Goal: Information Seeking & Learning: Learn about a topic

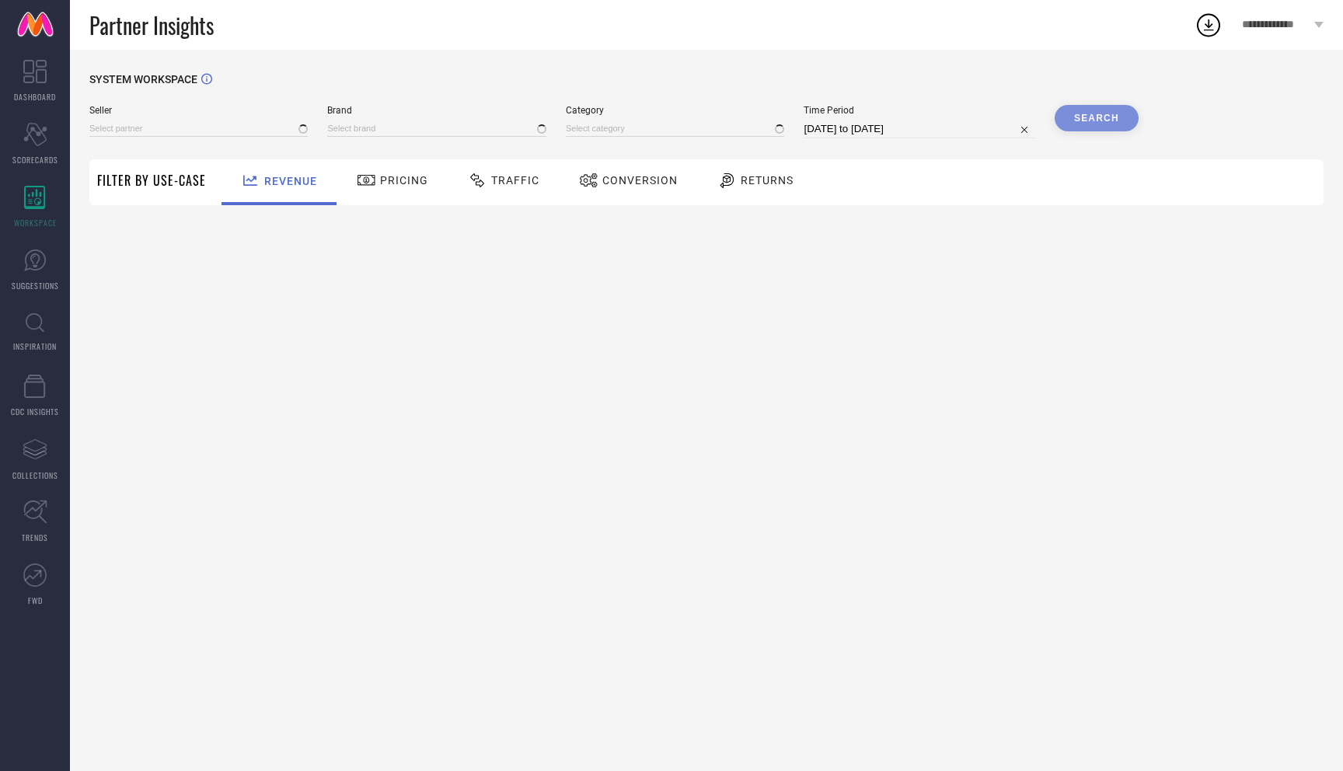
type input "All"
type input "1 STOP FASHION"
type input "All"
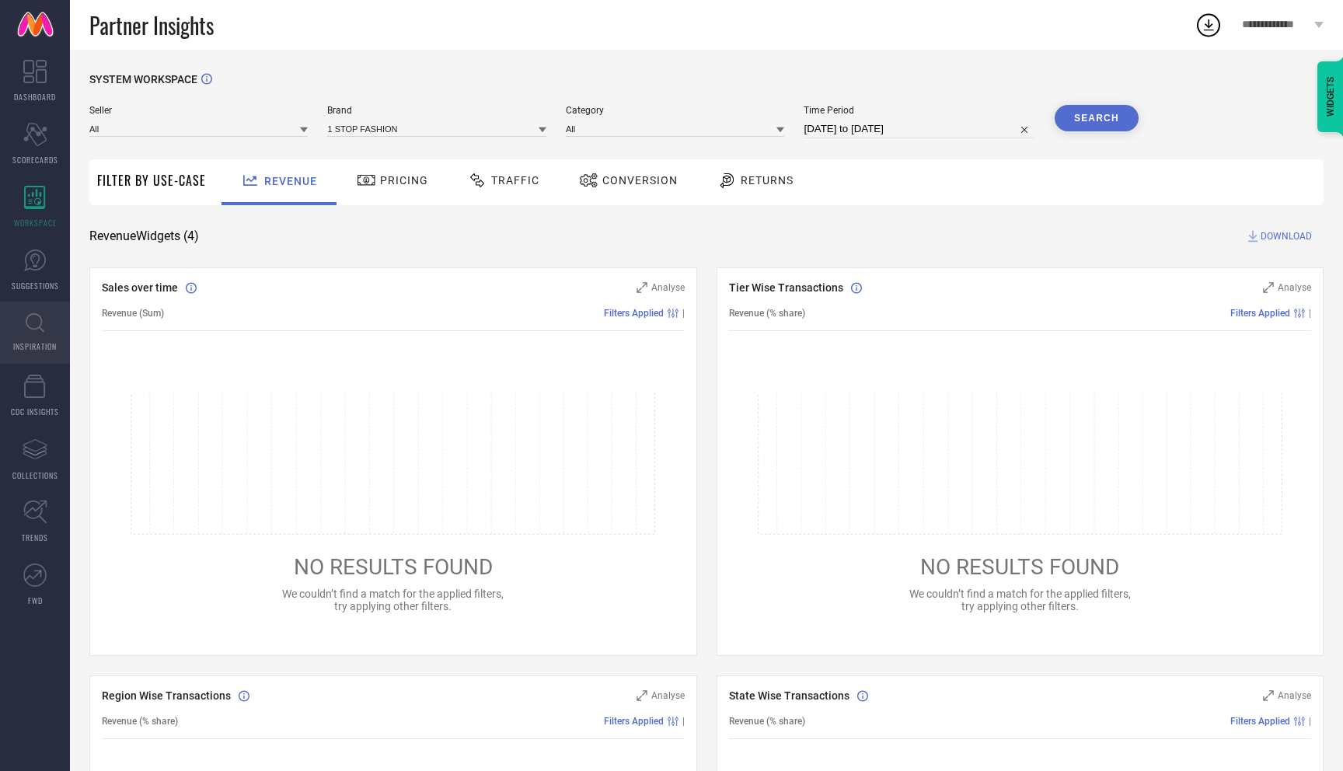
click at [37, 332] on icon at bounding box center [35, 322] width 19 height 19
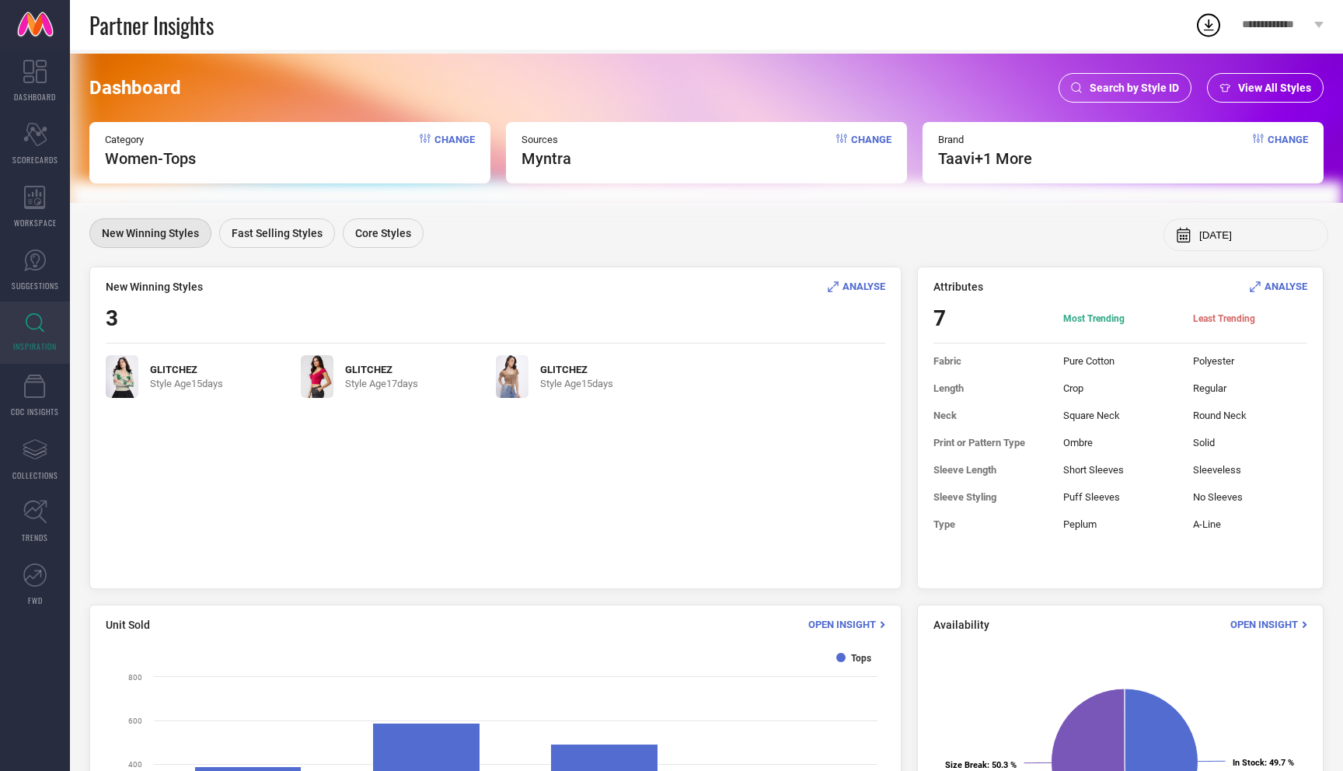
click at [1284, 138] on span "Change" at bounding box center [1287, 151] width 40 height 34
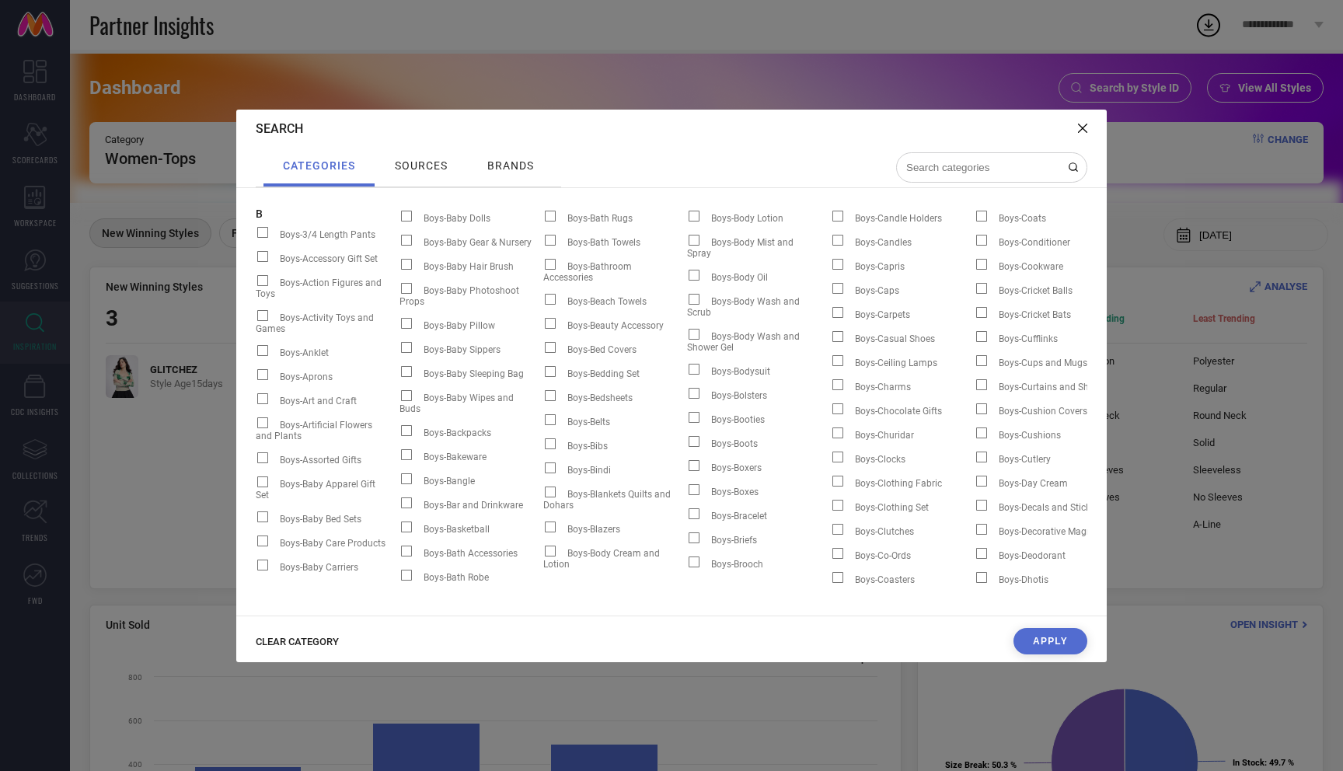
click at [295, 645] on span "CLEAR CATEGORY" at bounding box center [297, 642] width 83 height 12
click at [514, 155] on div "brands" at bounding box center [510, 165] width 54 height 20
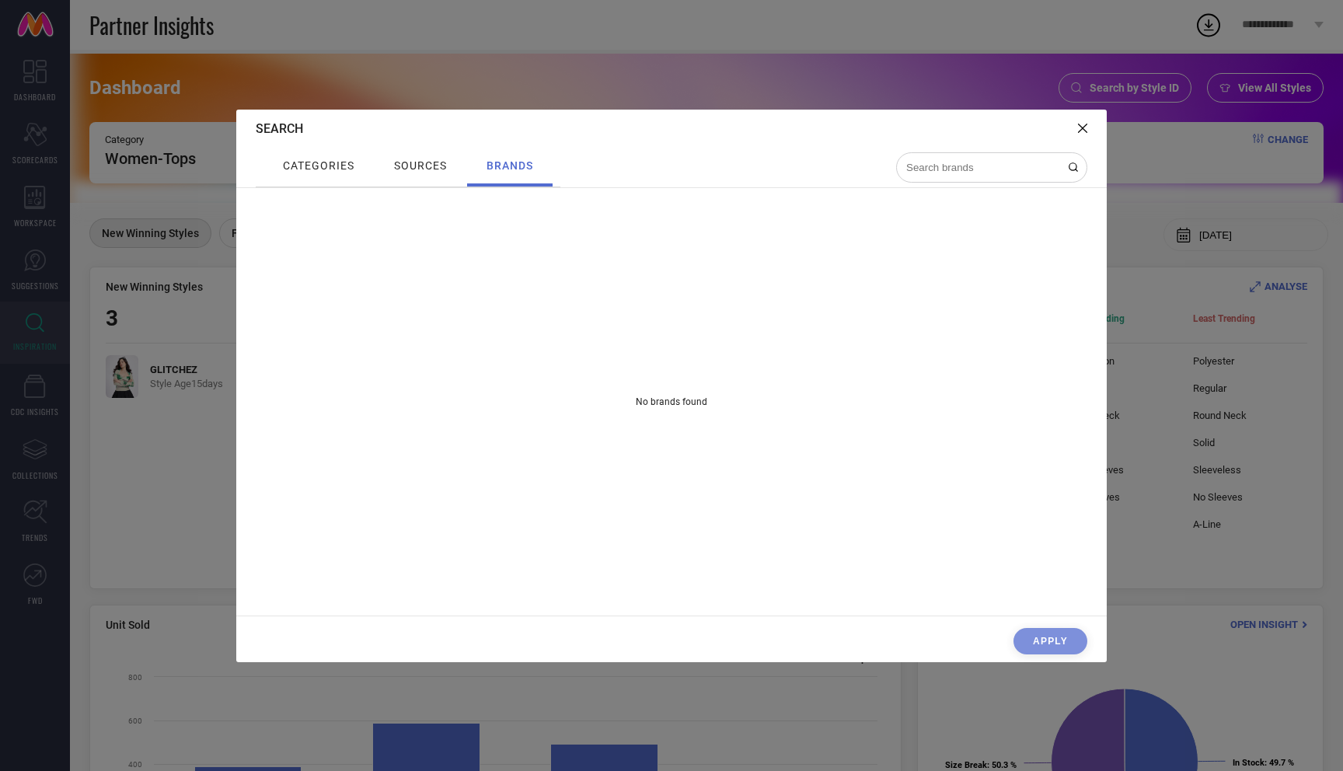
click at [423, 166] on span "sources" at bounding box center [420, 165] width 53 height 12
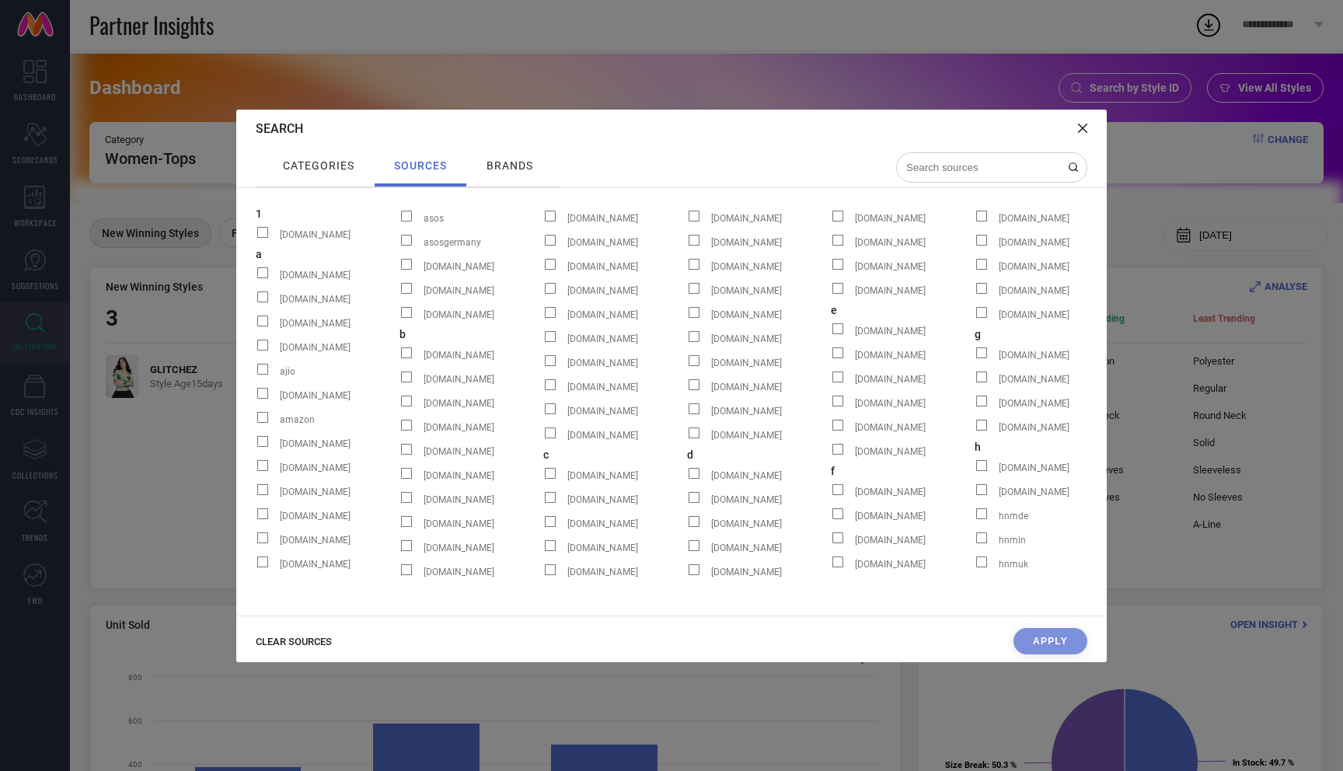
click at [998, 161] on input at bounding box center [981, 167] width 155 height 13
click at [310, 167] on span "categories" at bounding box center [318, 165] width 71 height 12
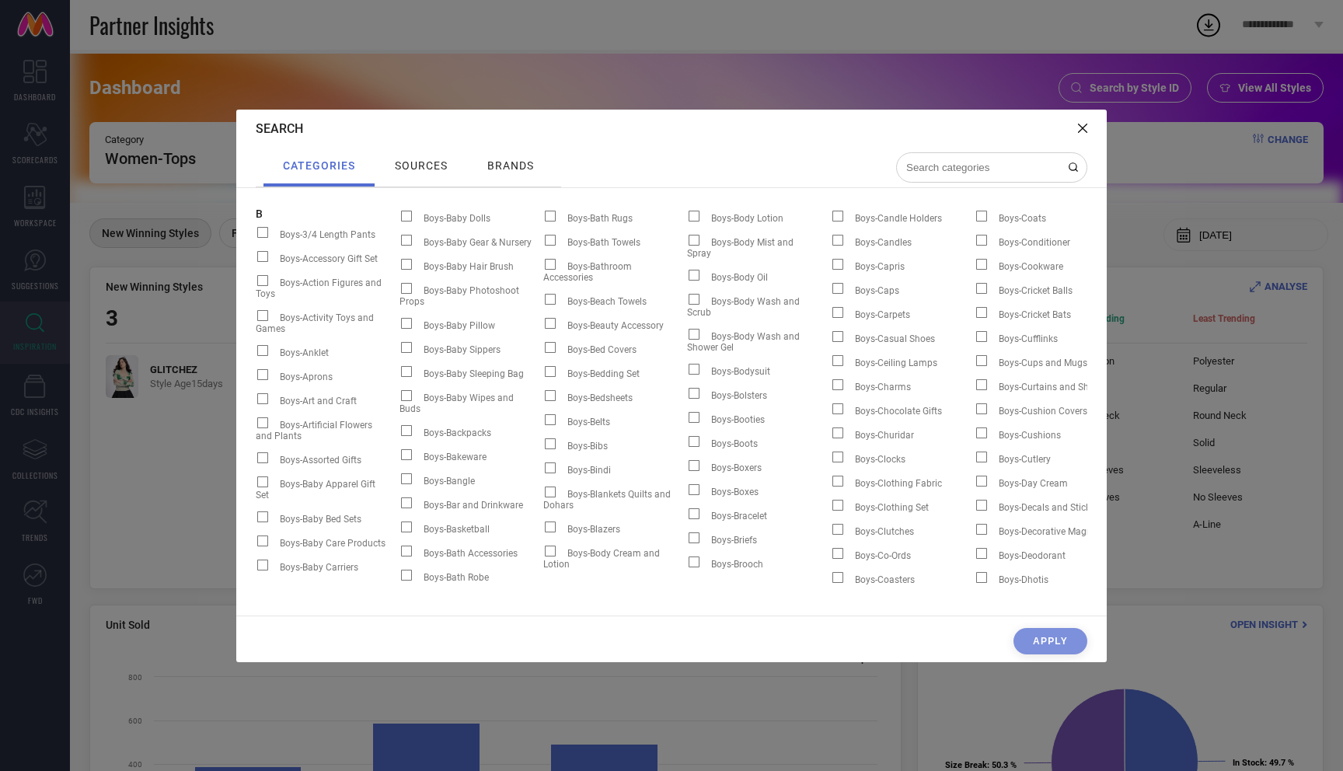
click at [990, 161] on input at bounding box center [981, 167] width 155 height 13
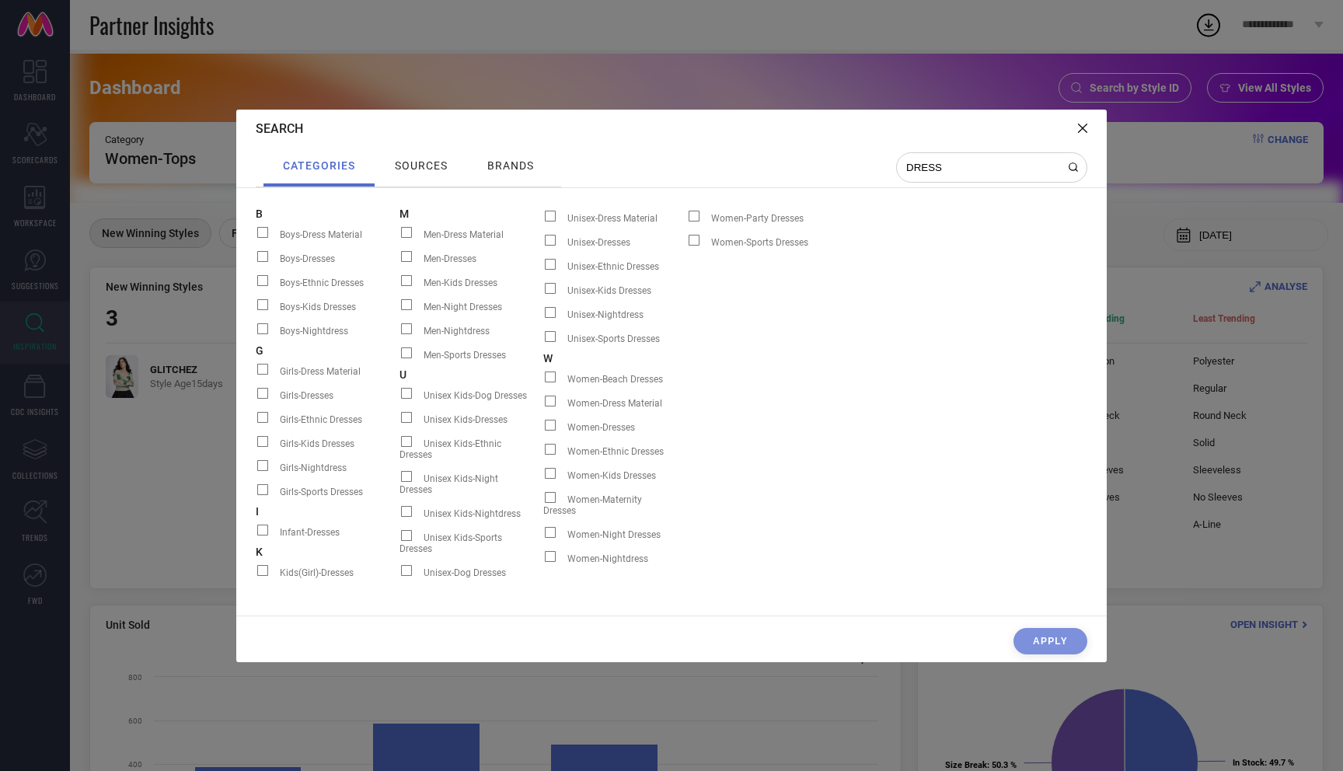
type input "DRESS"
click at [550, 455] on span at bounding box center [550, 449] width 11 height 11
click at [543, 455] on input "Women-Ethnic Dresses" at bounding box center [543, 455] width 0 height 0
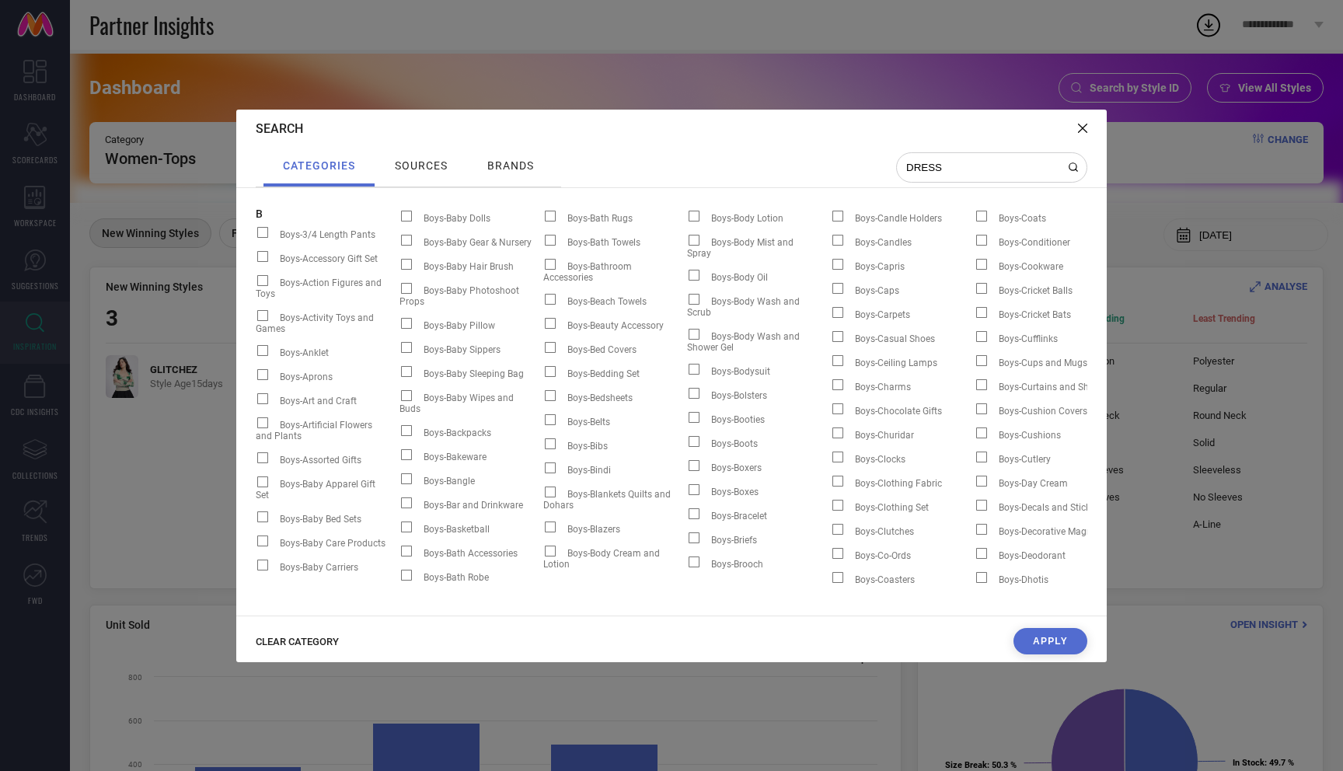
click at [1028, 641] on button "Apply" at bounding box center [1050, 641] width 74 height 26
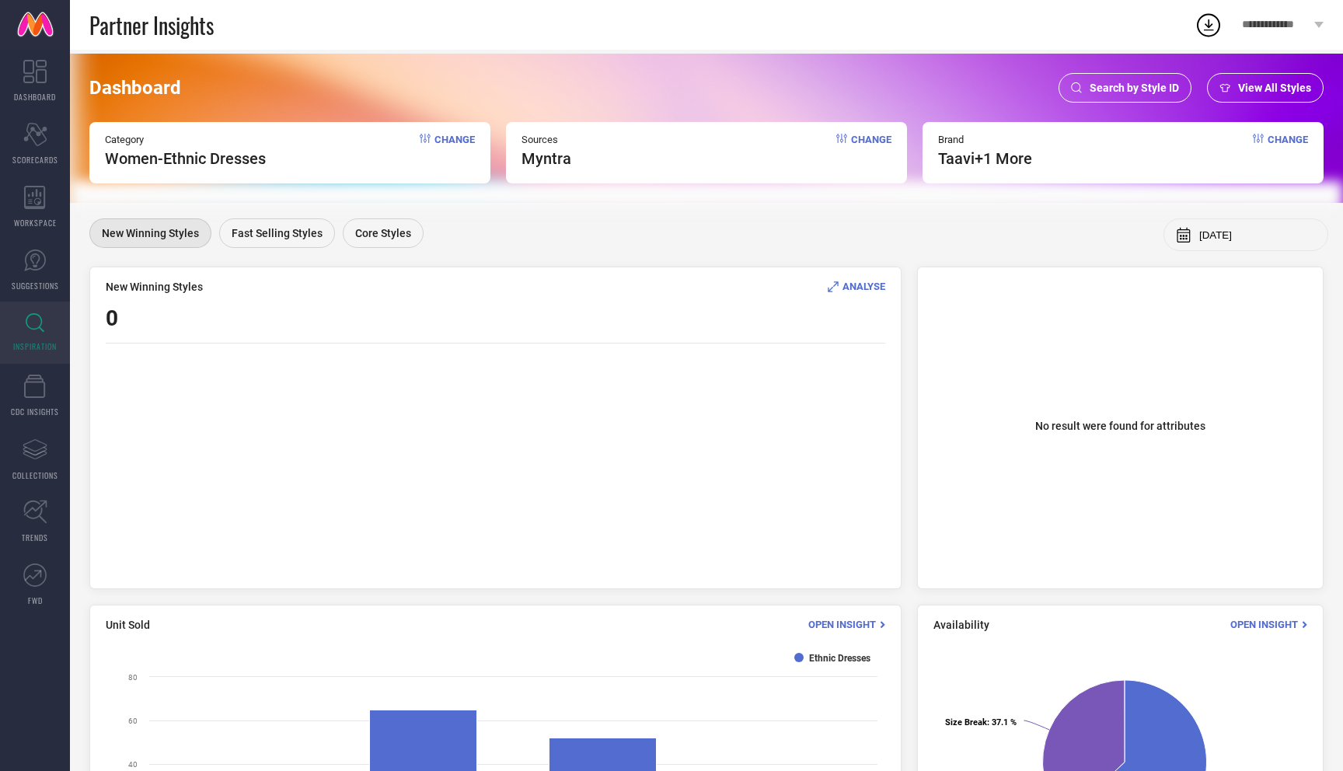
click at [1280, 138] on span "Change" at bounding box center [1287, 151] width 40 height 34
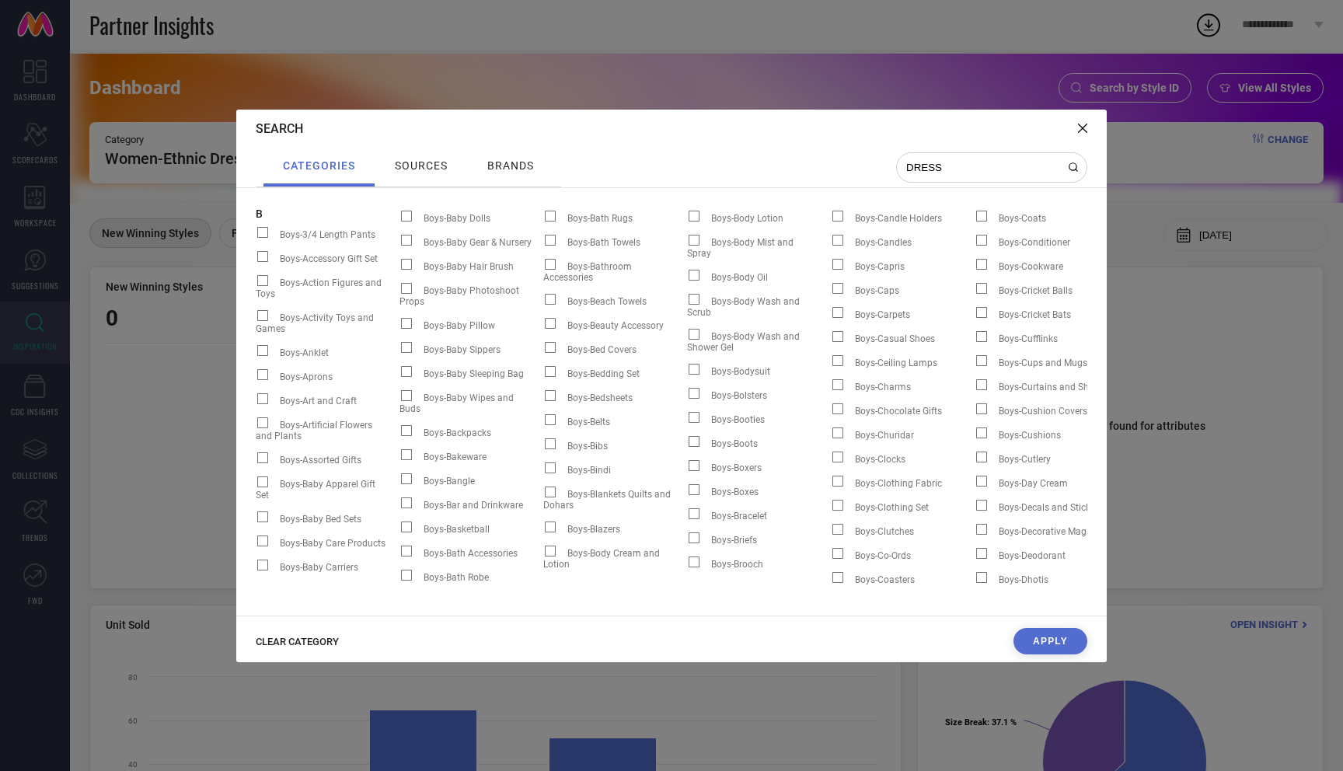
click at [527, 172] on div "brands" at bounding box center [510, 165] width 54 height 20
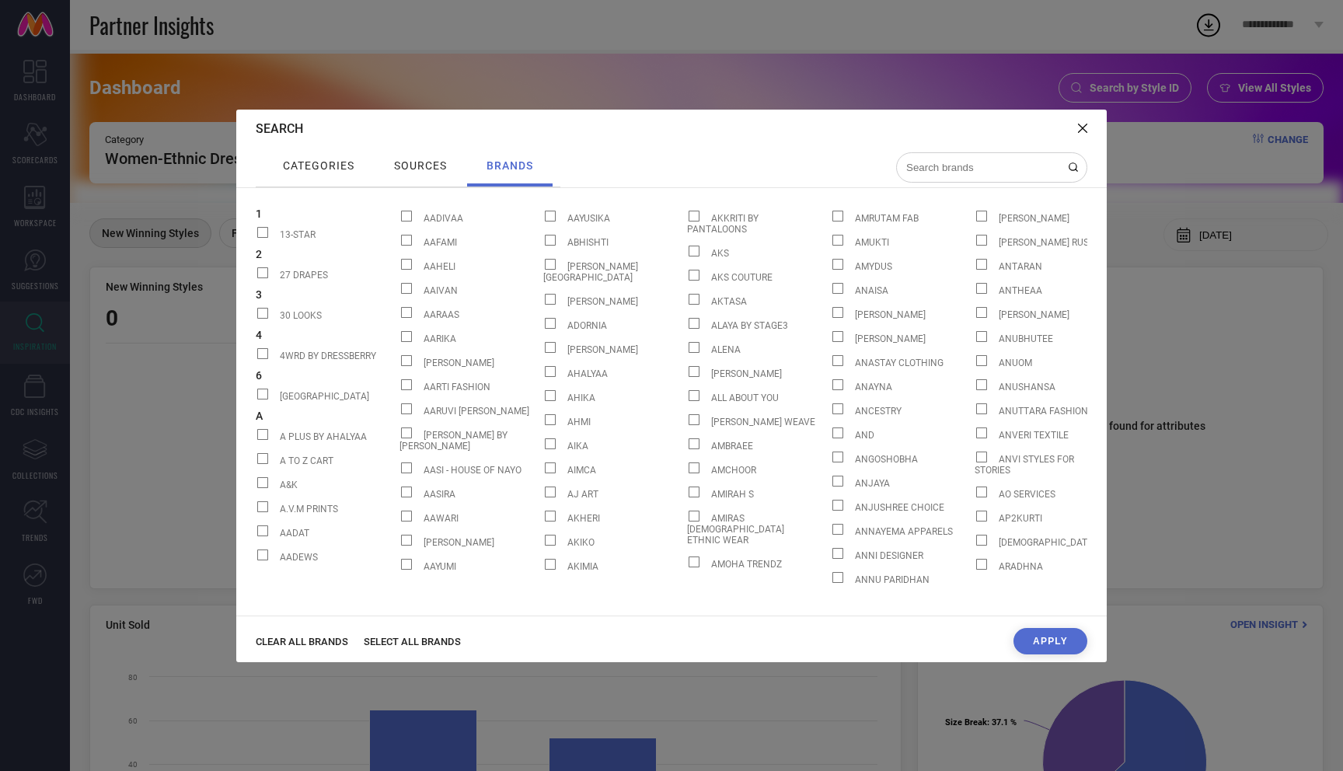
click at [933, 169] on input at bounding box center [981, 167] width 155 height 13
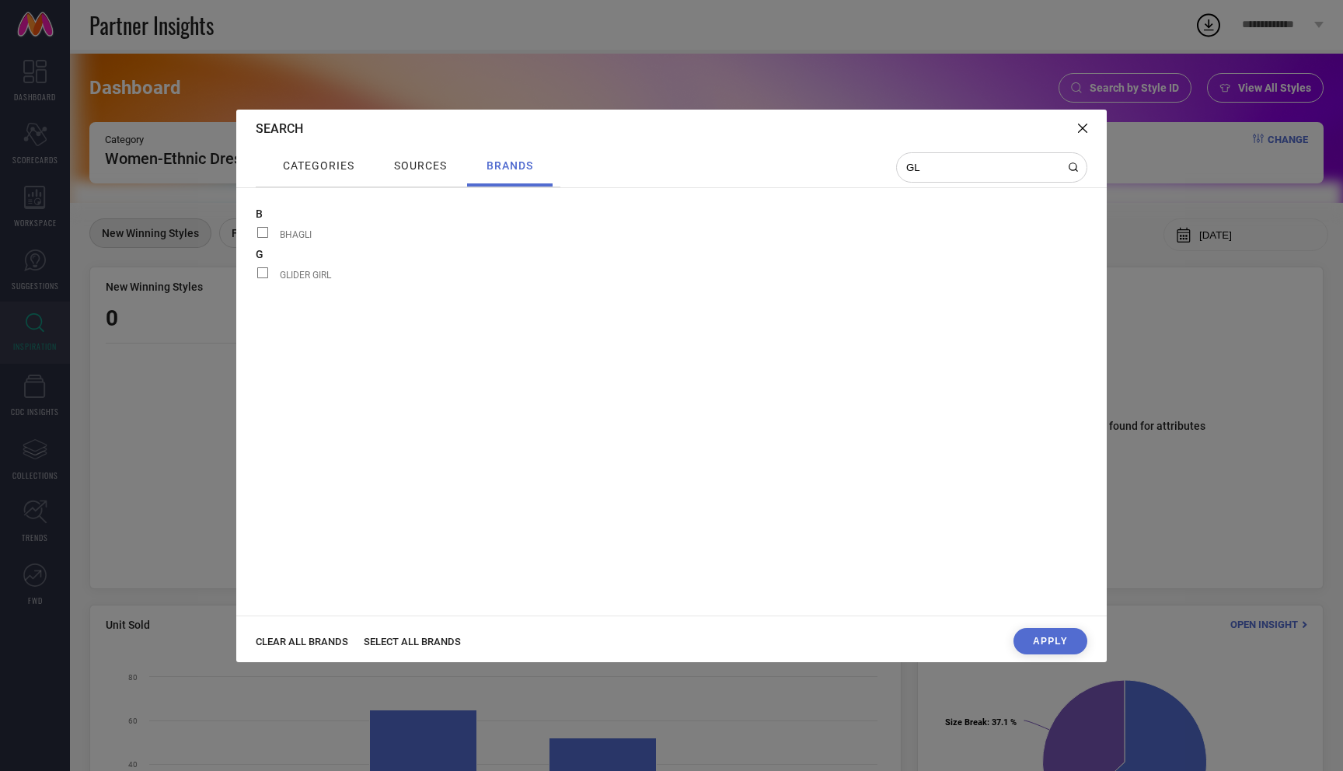
type input "G"
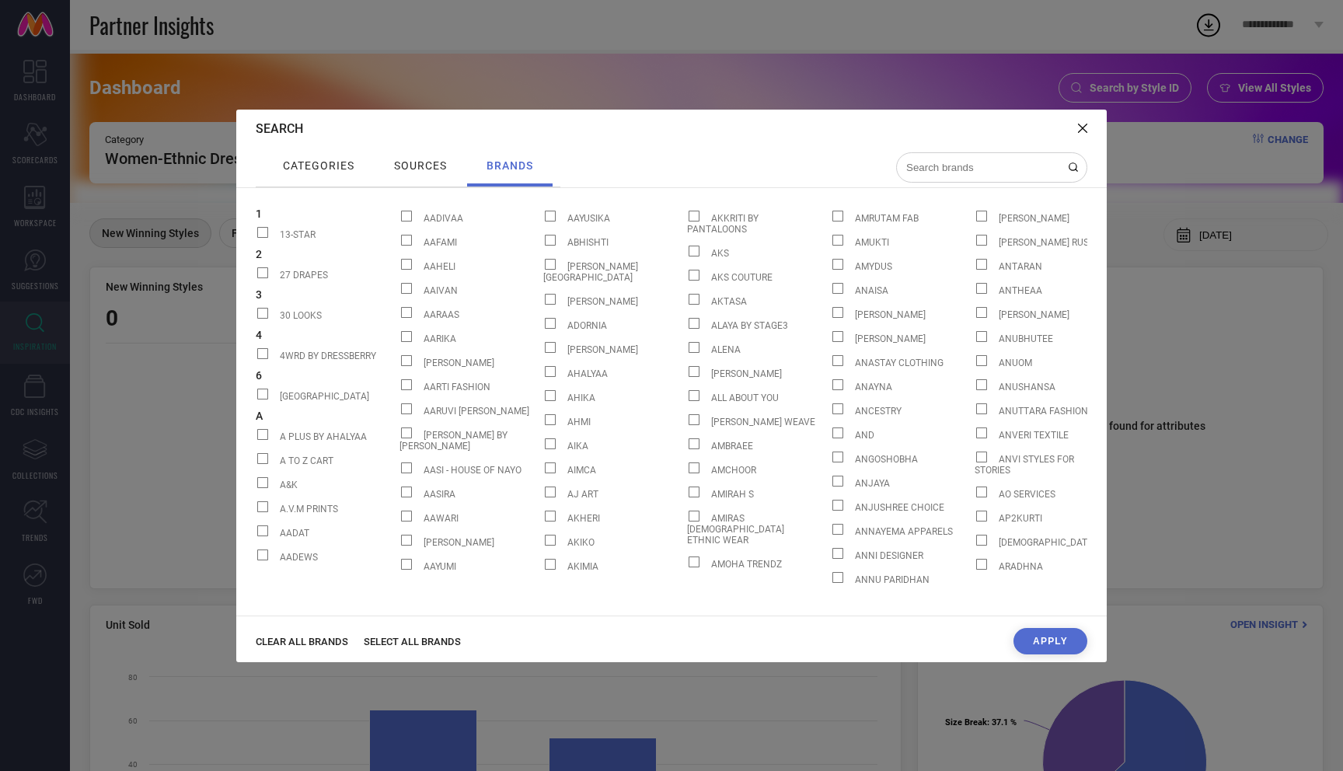
click at [310, 639] on span "CLEAR ALL BRANDS" at bounding box center [302, 642] width 92 height 12
click at [947, 164] on input at bounding box center [981, 167] width 155 height 13
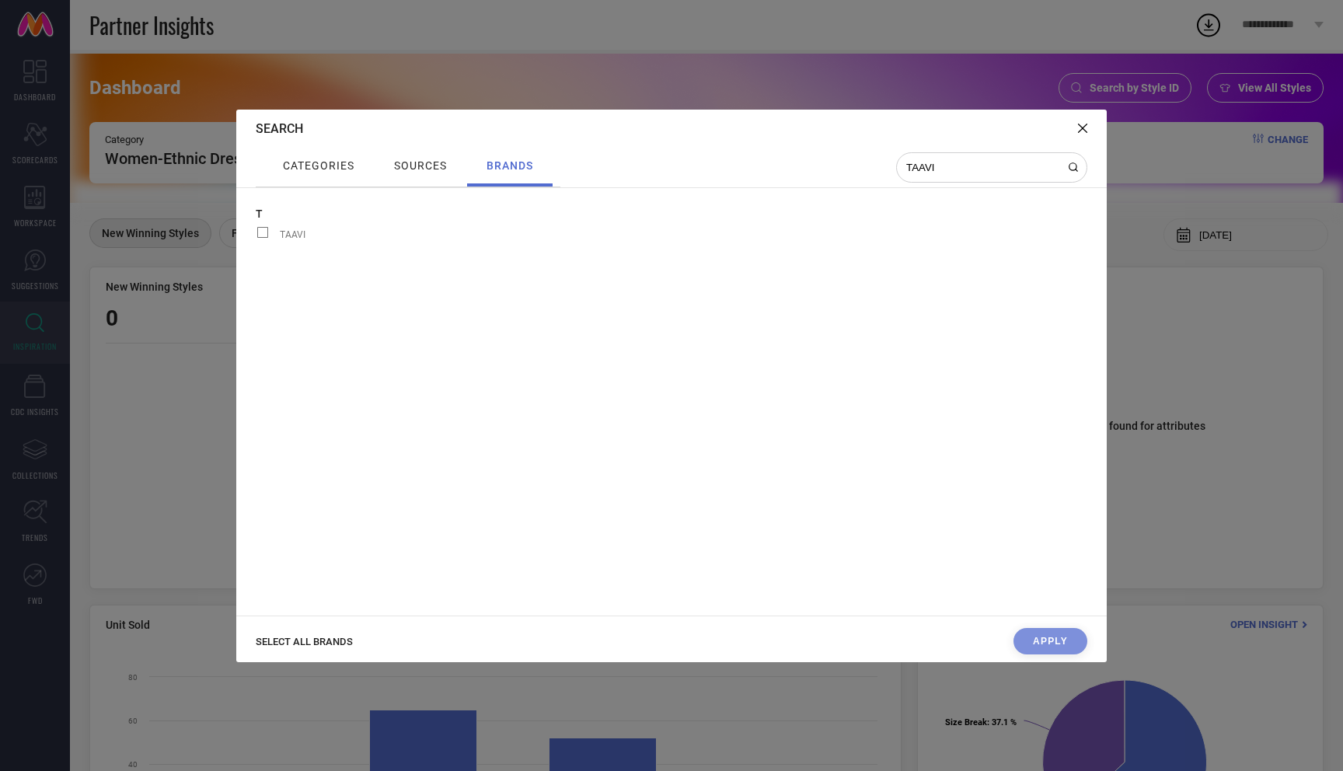
type input "TAAVI"
click at [291, 228] on label "TAAVI" at bounding box center [328, 234] width 144 height 20
click at [256, 238] on input "TAAVI" at bounding box center [256, 238] width 0 height 0
click at [1068, 645] on button "Apply" at bounding box center [1050, 641] width 74 height 26
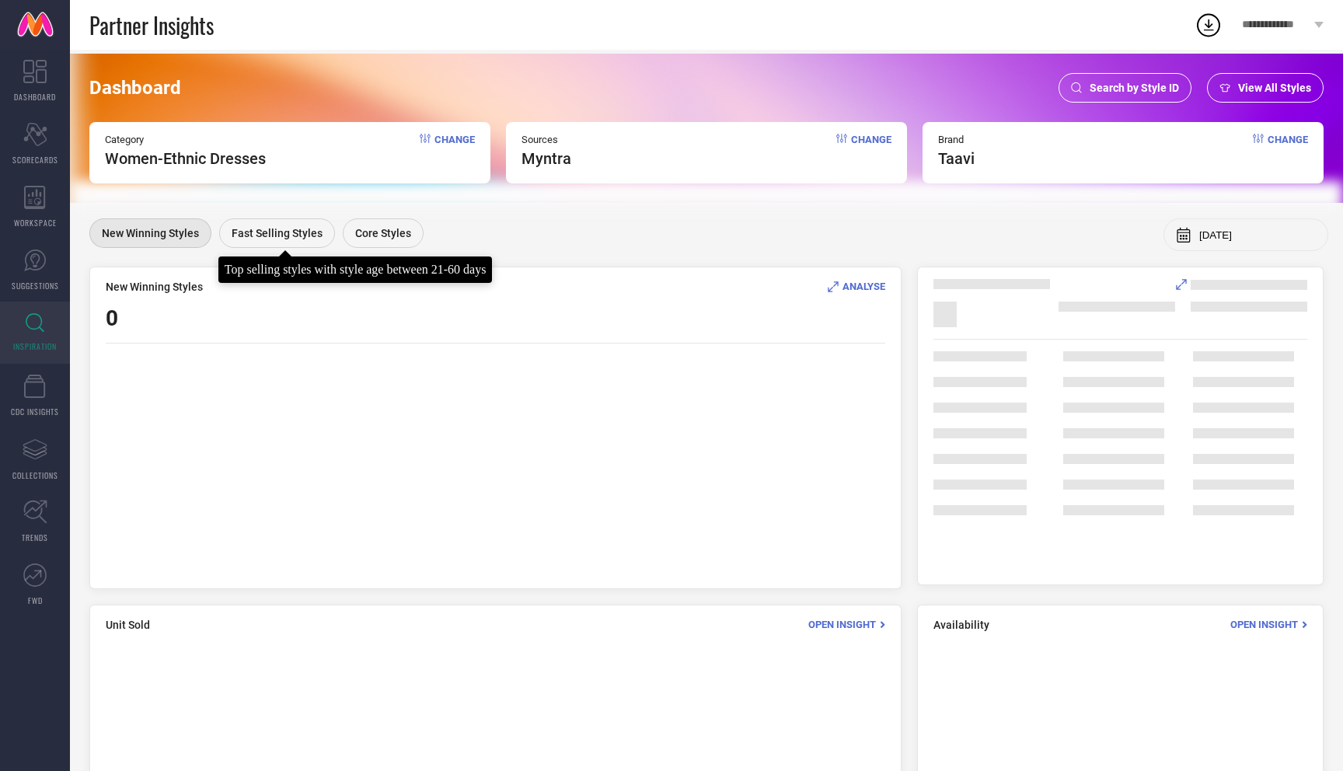
click at [285, 232] on span "Fast Selling Styles" at bounding box center [277, 233] width 91 height 12
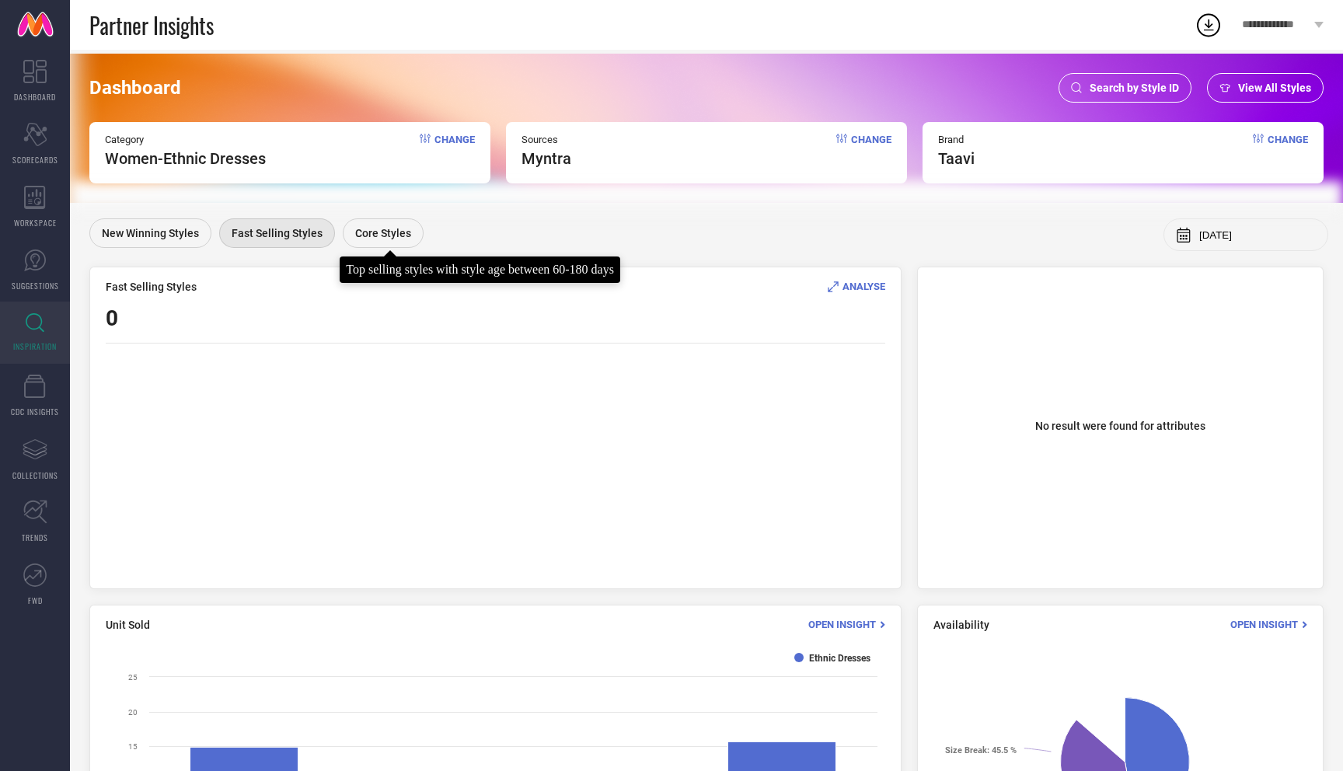
click at [383, 235] on span "Core Styles" at bounding box center [383, 233] width 56 height 12
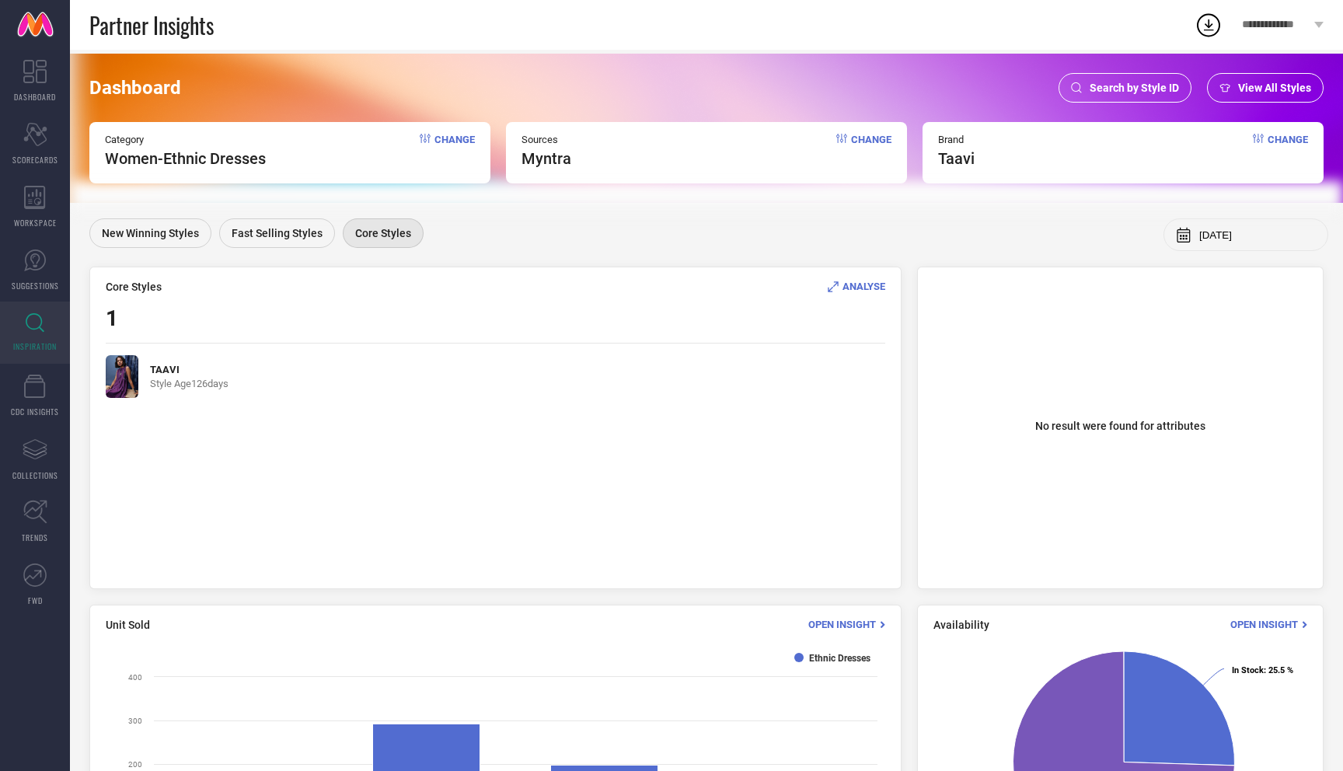
click at [451, 136] on span "Change" at bounding box center [454, 151] width 40 height 34
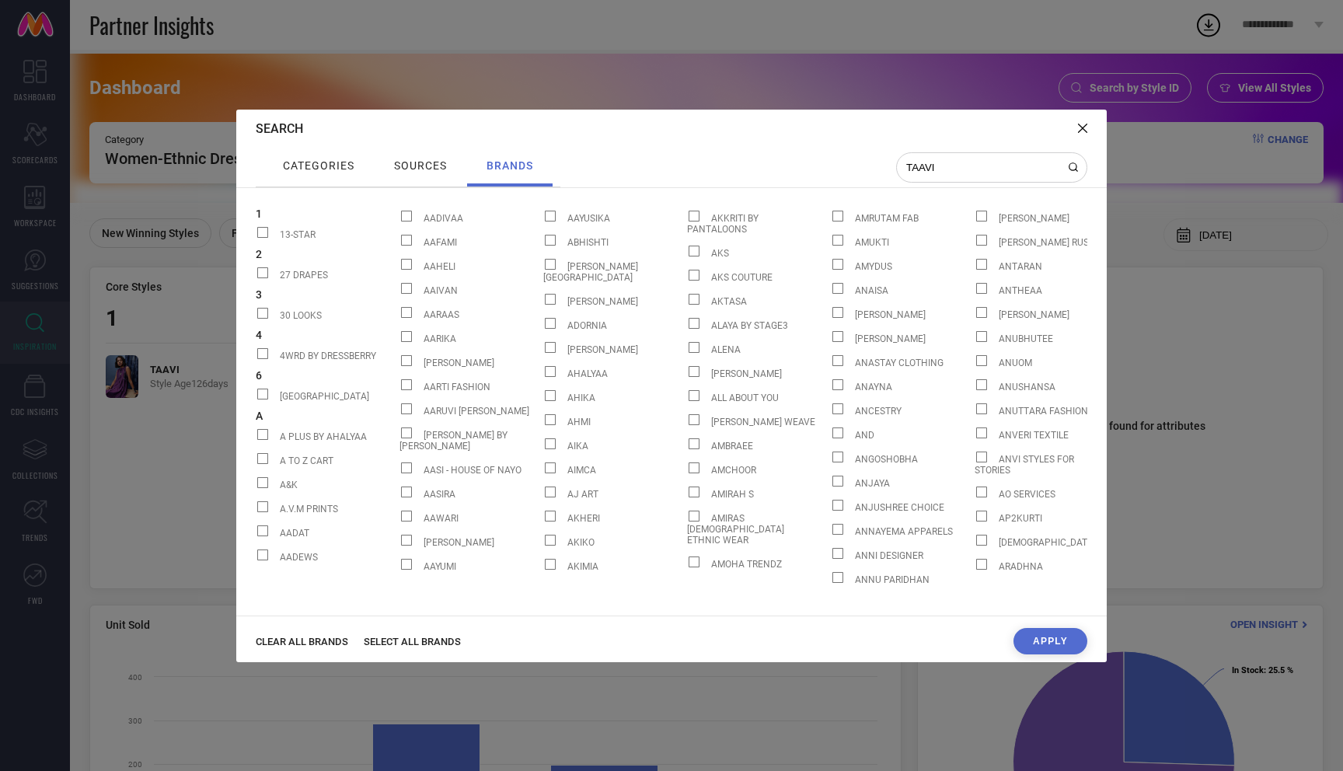
click at [336, 159] on span "categories" at bounding box center [318, 165] width 71 height 12
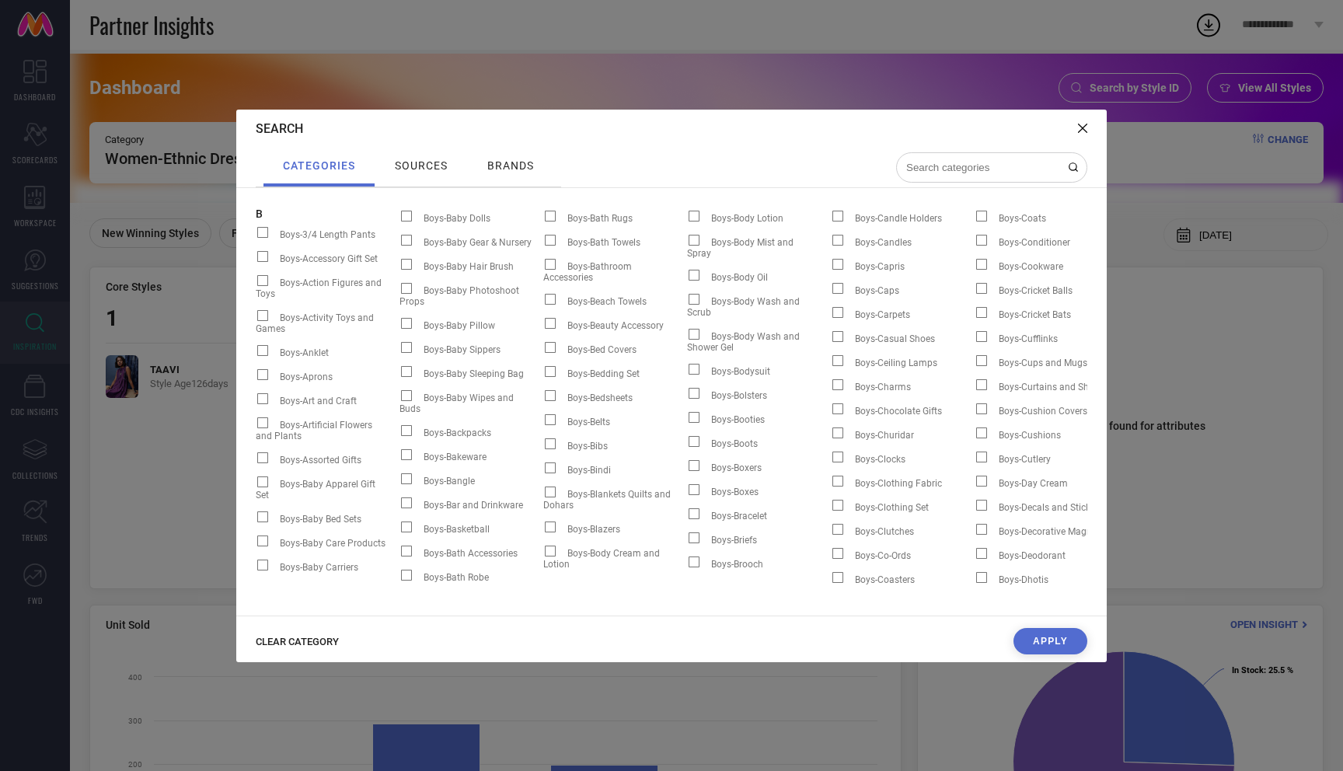
click at [284, 640] on span "CLEAR CATEGORY" at bounding box center [297, 642] width 83 height 12
click at [957, 162] on input at bounding box center [981, 167] width 155 height 13
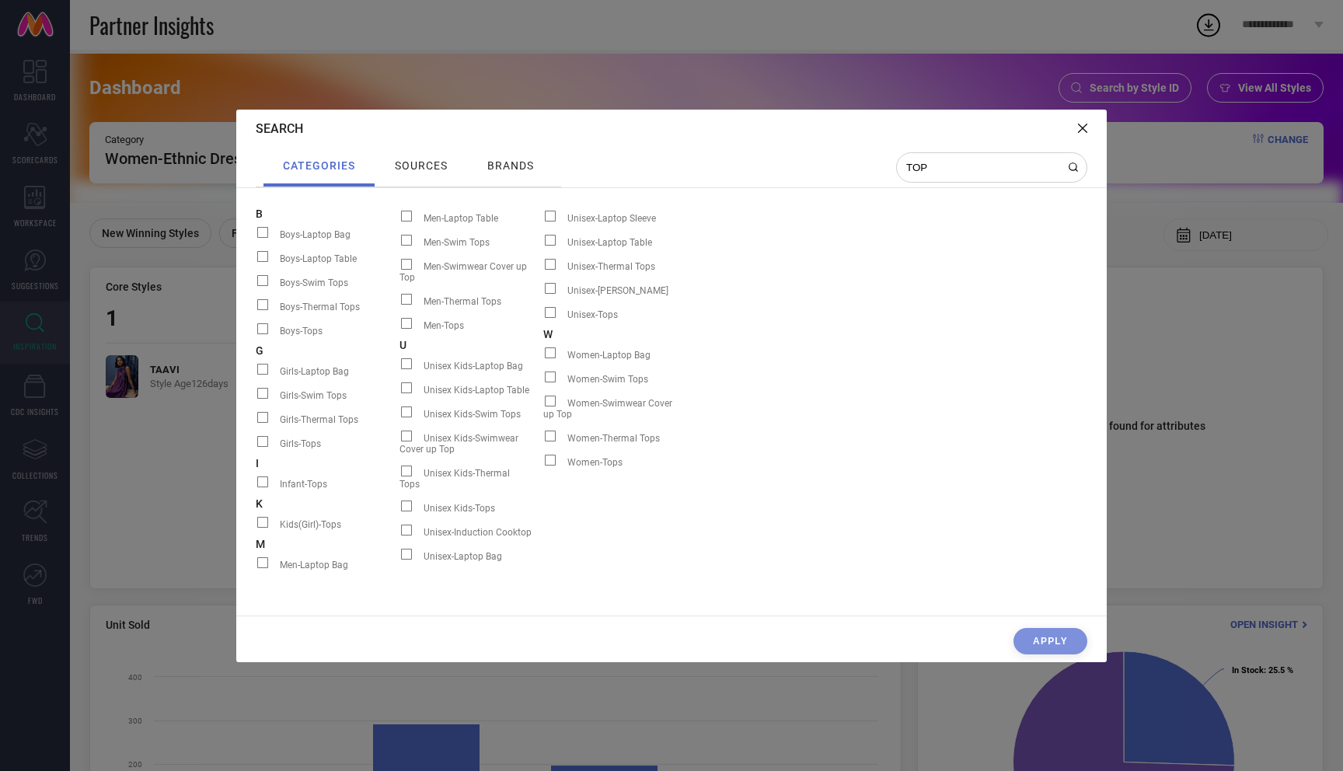
type input "TOP"
click at [548, 455] on span at bounding box center [550, 460] width 11 height 11
click at [543, 465] on input "Women-Tops" at bounding box center [543, 465] width 0 height 0
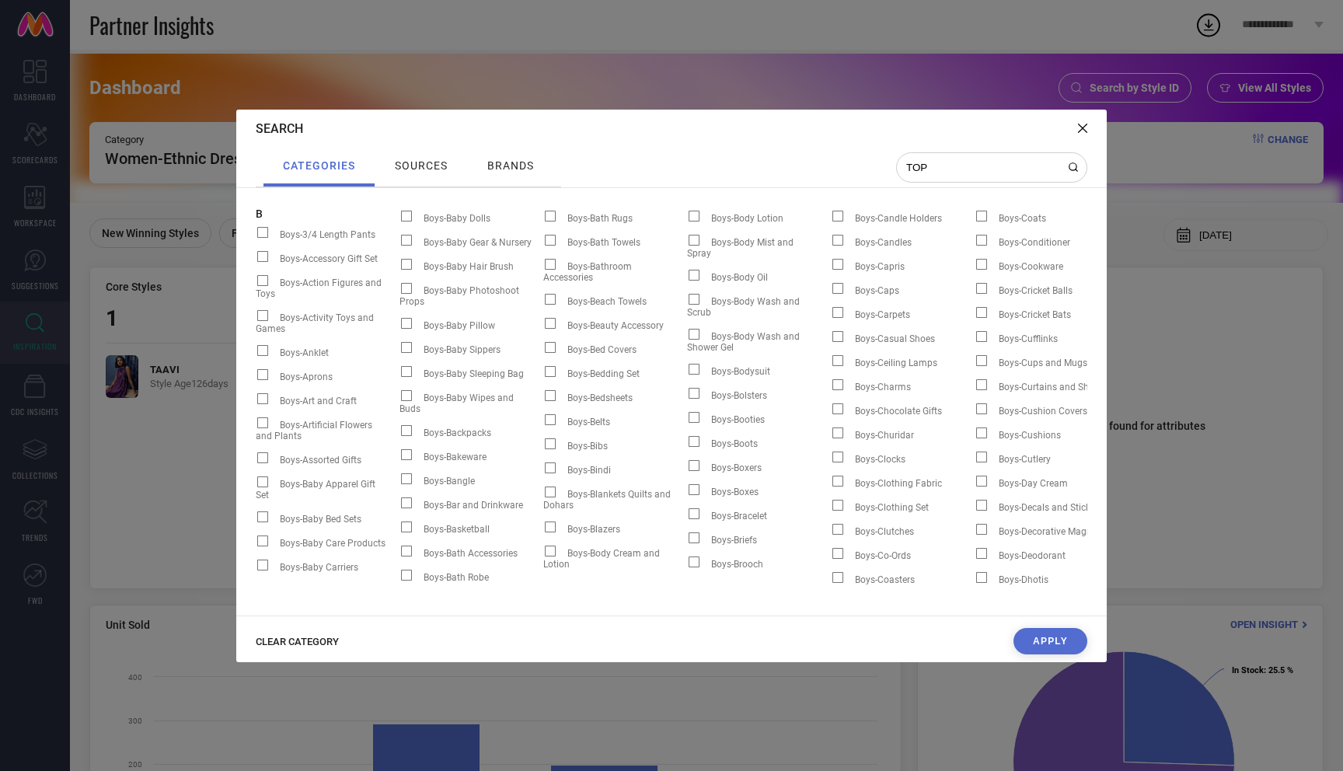
click at [1056, 641] on button "Apply" at bounding box center [1050, 641] width 74 height 26
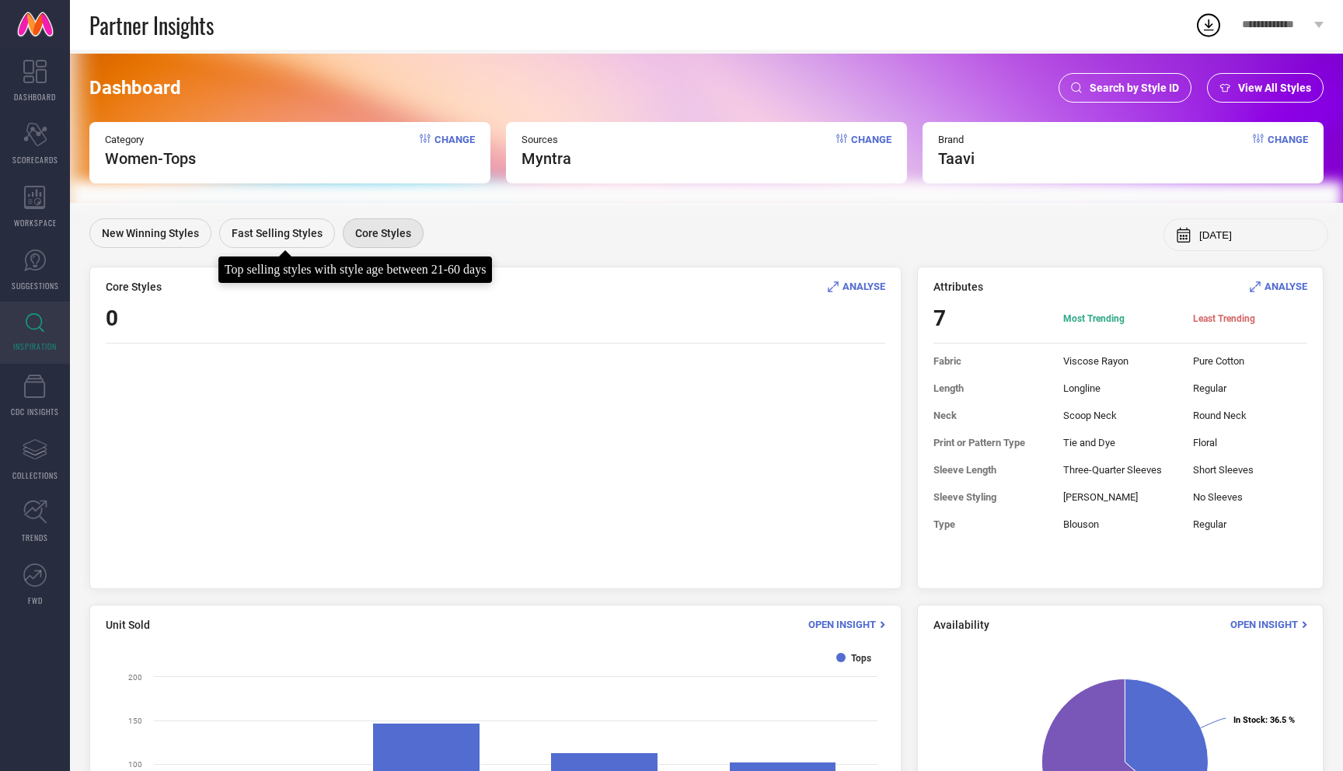
click at [294, 235] on span "Fast Selling Styles" at bounding box center [277, 233] width 91 height 12
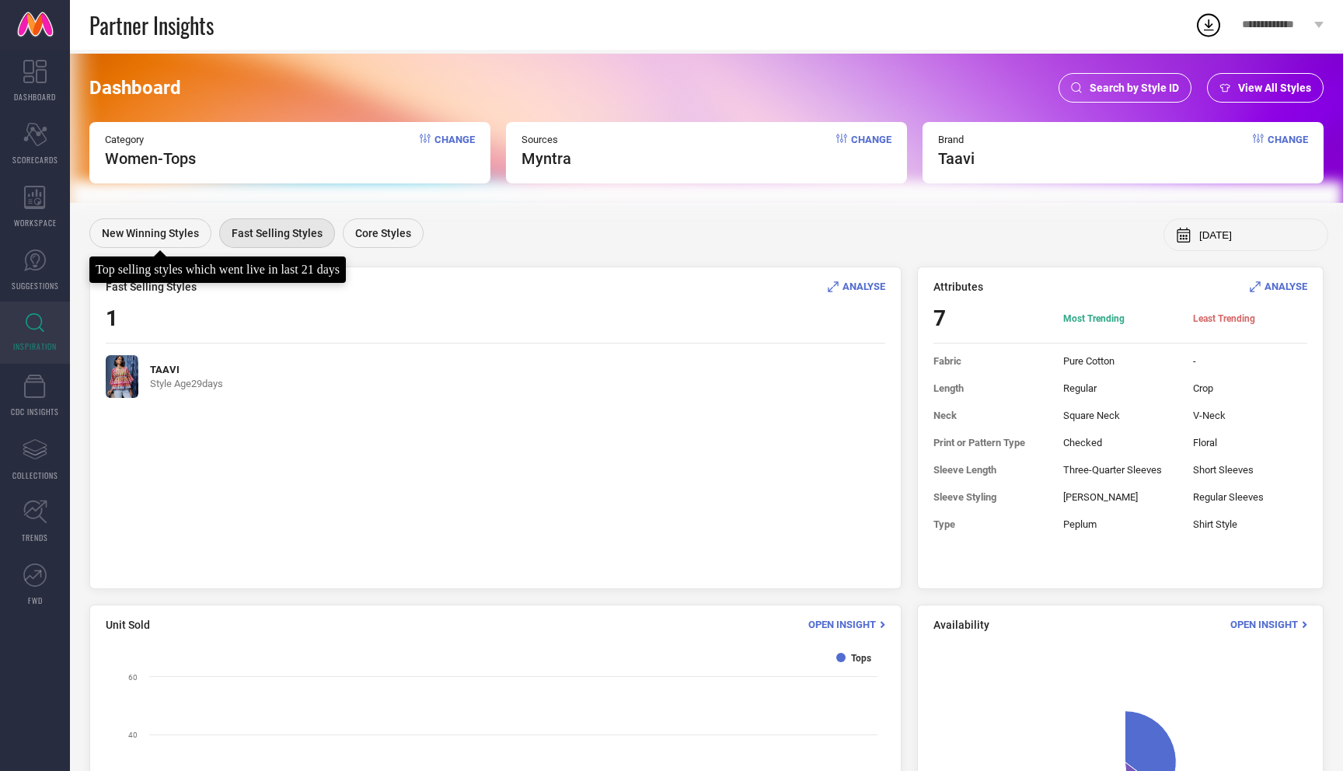
click at [170, 228] on span "New Winning Styles" at bounding box center [150, 233] width 97 height 12
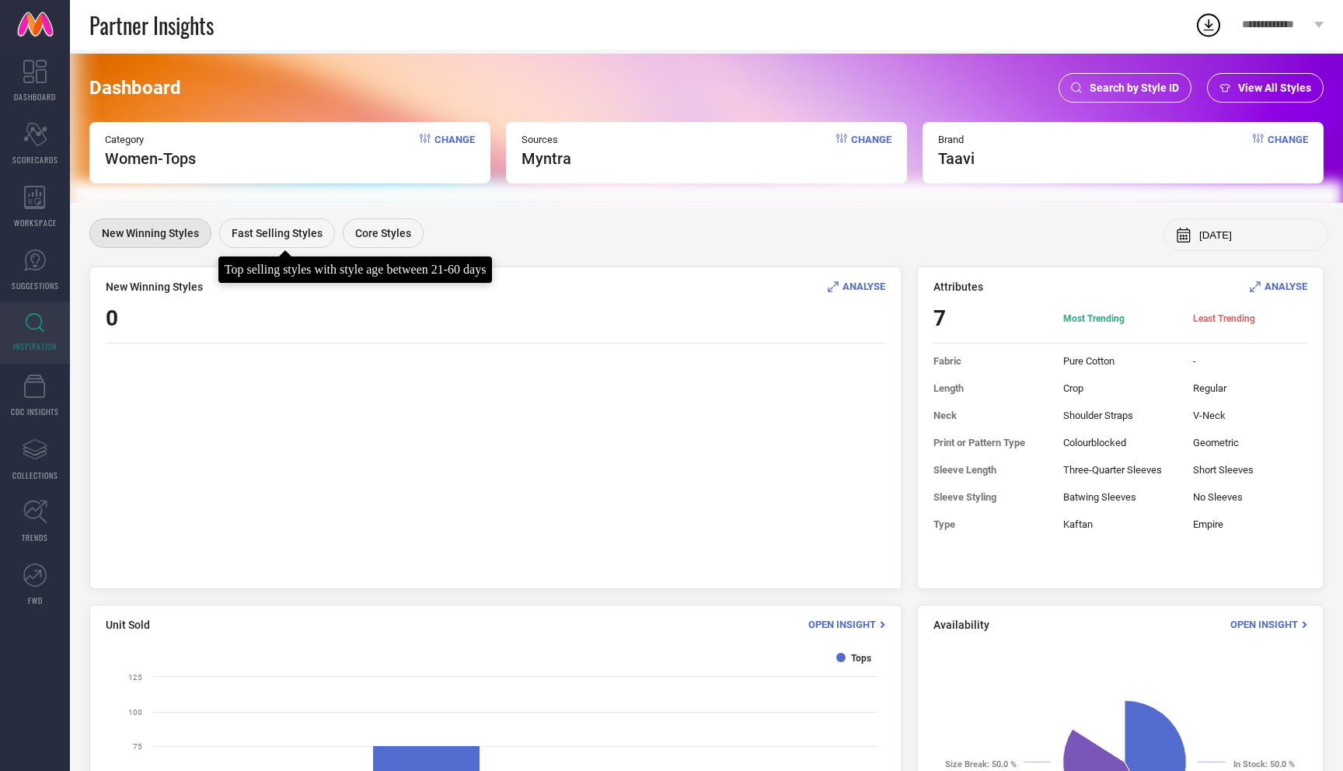
click at [280, 236] on span "Fast Selling Styles" at bounding box center [277, 233] width 91 height 12
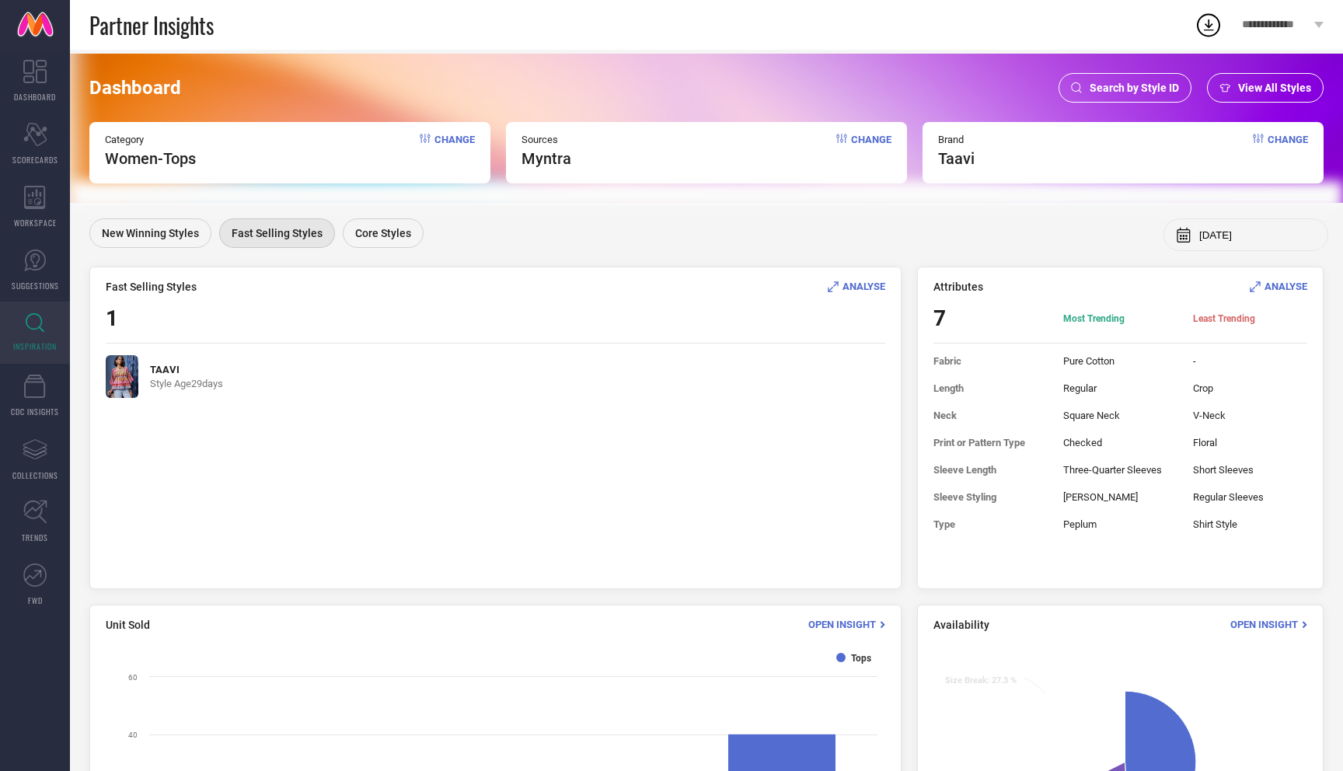
click at [866, 291] on span "ANALYSE" at bounding box center [863, 286] width 43 height 12
